Goal: Use online tool/utility: Utilize a website feature to perform a specific function

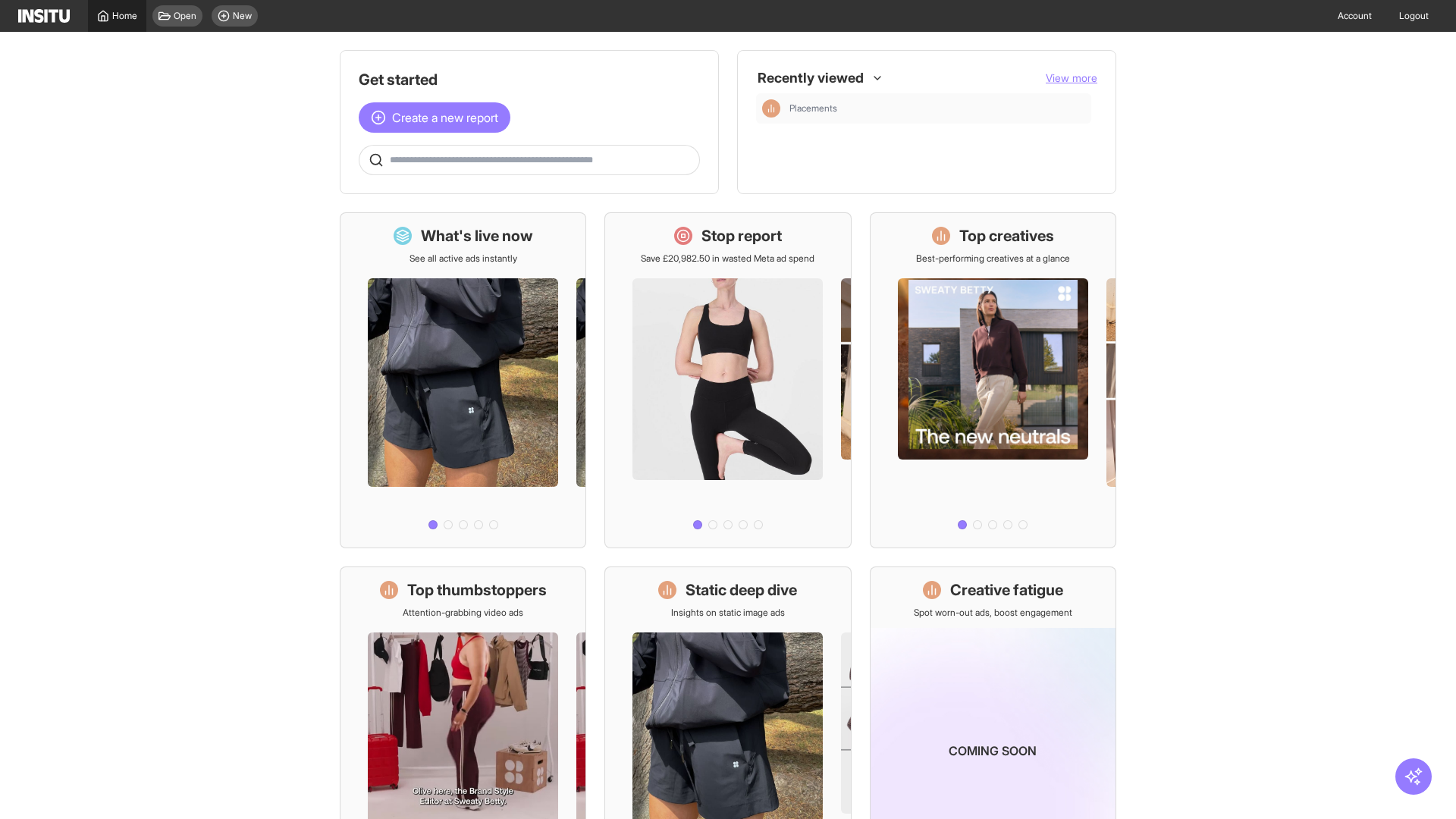
click at [117, 16] on span "Home" at bounding box center [124, 16] width 25 height 12
click at [438, 118] on span "Create a new report" at bounding box center [446, 118] width 106 height 18
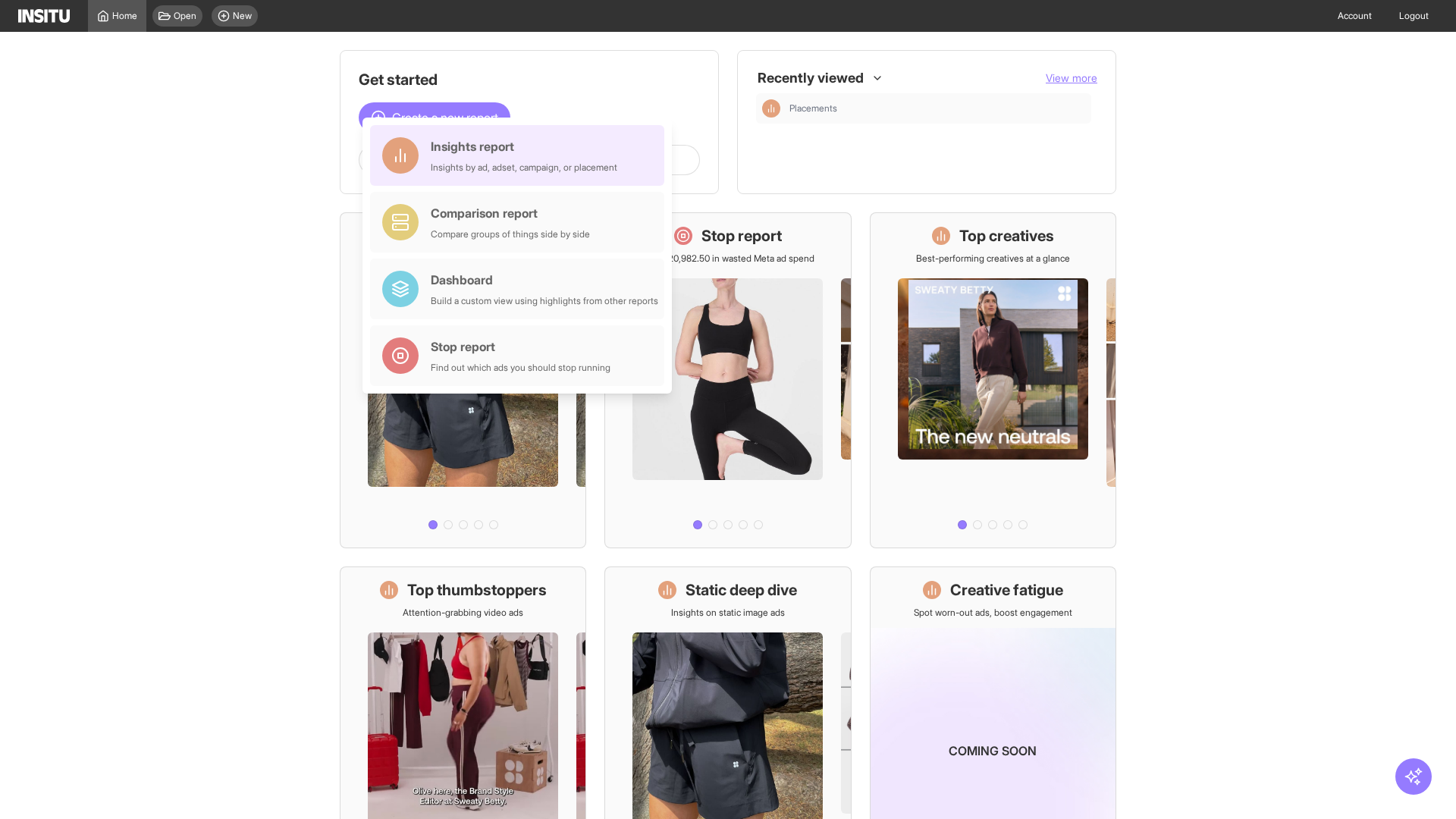
click at [521, 155] on div "Insights report Insights by ad, adset, campaign, or placement" at bounding box center [524, 155] width 186 height 37
